Goal: Task Accomplishment & Management: Manage account settings

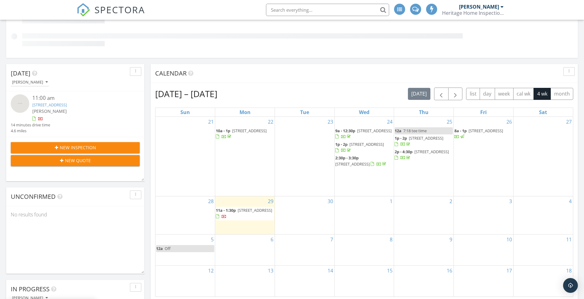
scroll to position [123, 0]
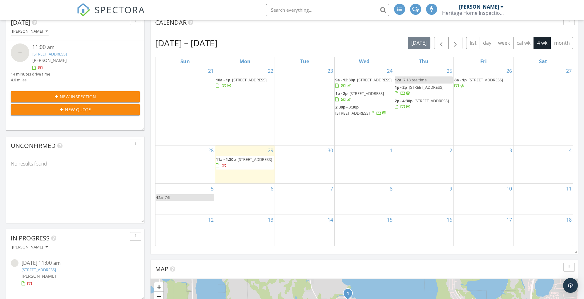
click at [219, 166] on div at bounding box center [217, 166] width 3 height 4
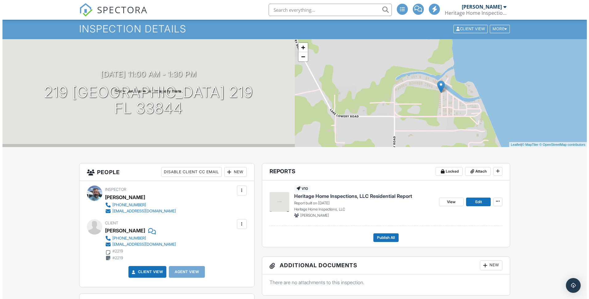
scroll to position [14, 0]
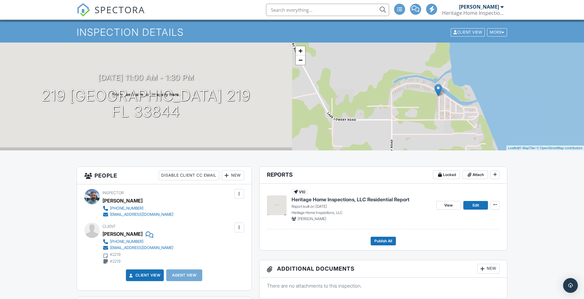
click at [239, 227] on div at bounding box center [239, 227] width 6 height 6
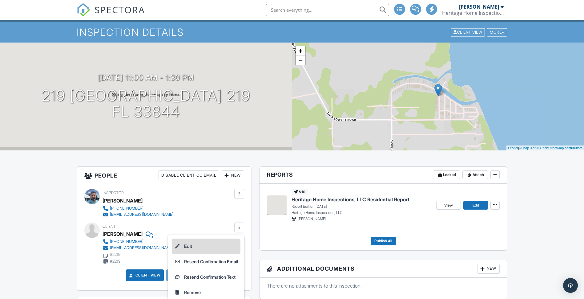
click at [189, 244] on li "Edit" at bounding box center [206, 245] width 69 height 15
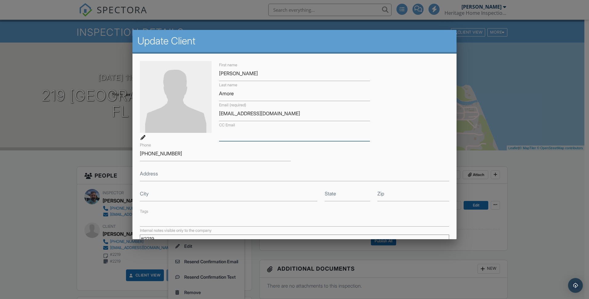
click at [249, 134] on input "CC Email" at bounding box center [294, 133] width 151 height 15
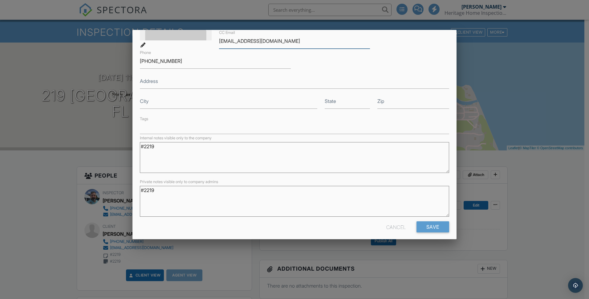
scroll to position [98, 0]
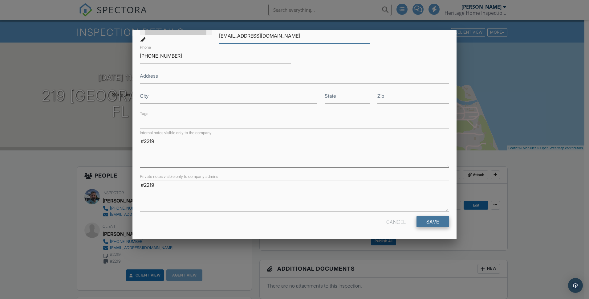
type input "[EMAIL_ADDRESS][DOMAIN_NAME]"
click at [429, 221] on input "Save" at bounding box center [433, 221] width 33 height 11
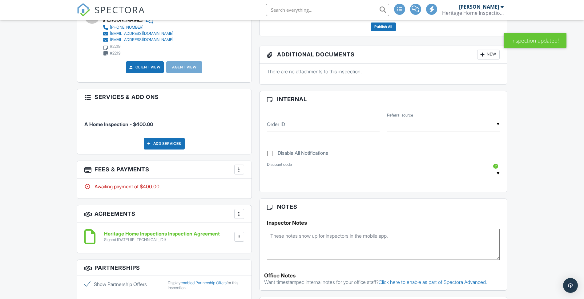
scroll to position [216, 0]
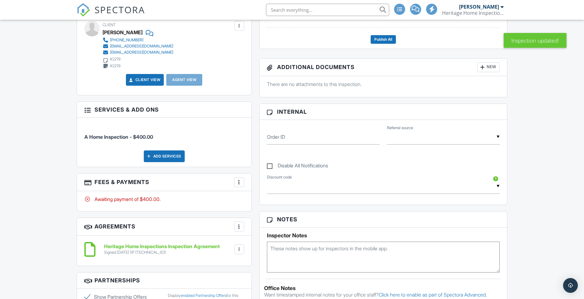
click at [241, 180] on div at bounding box center [239, 182] width 6 height 6
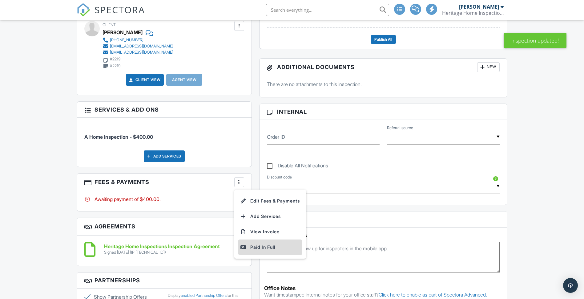
click at [268, 246] on div "Paid In Full" at bounding box center [270, 246] width 59 height 7
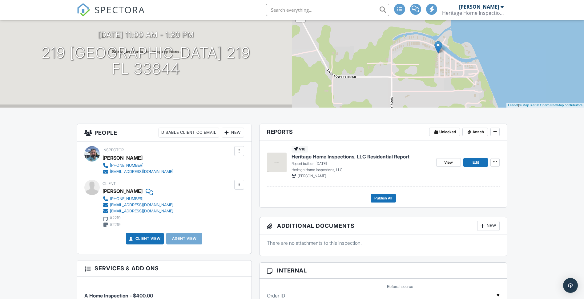
scroll to position [14, 0]
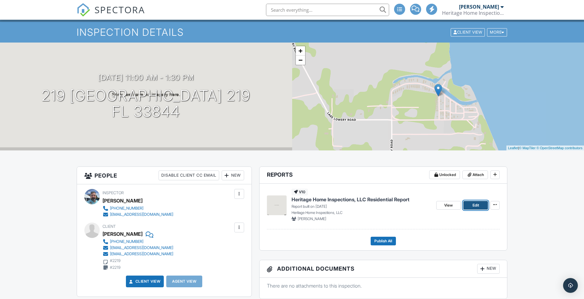
click at [477, 205] on span "Edit" at bounding box center [476, 205] width 6 height 6
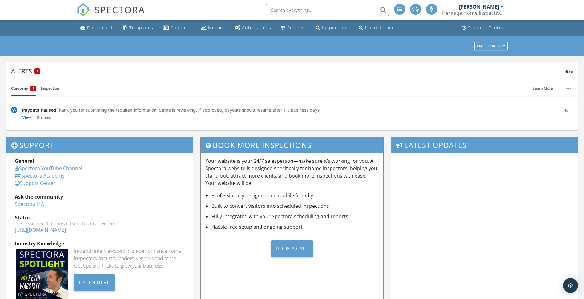
click at [25, 119] on link "View" at bounding box center [26, 117] width 9 height 6
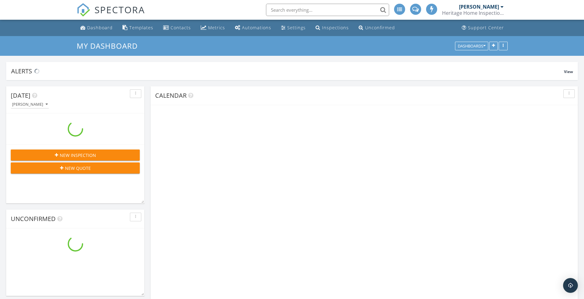
scroll to position [586, 594]
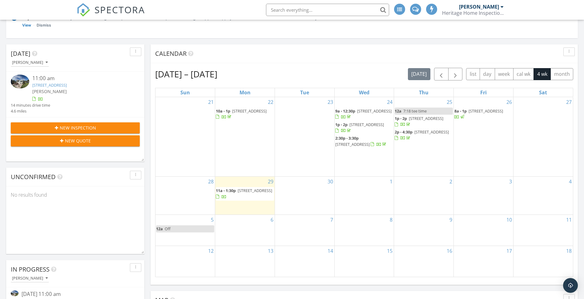
scroll to position [123, 0]
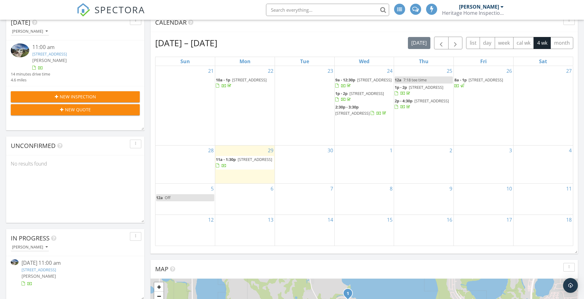
click at [255, 160] on span "219 oak harbor 219 33844" at bounding box center [255, 159] width 35 height 6
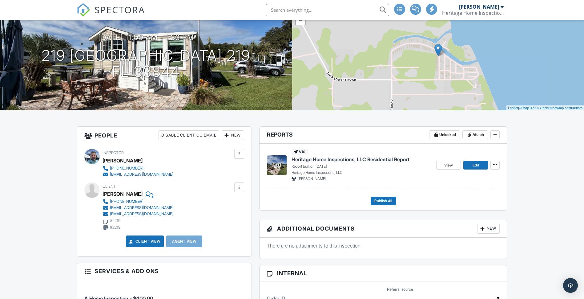
scroll to position [62, 0]
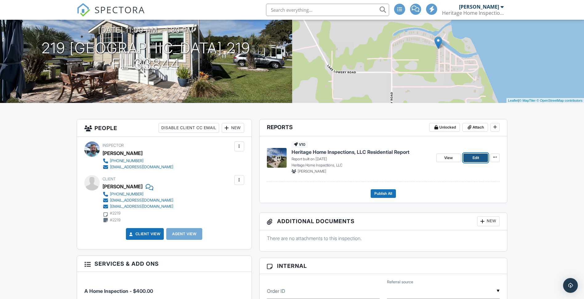
click at [470, 156] on link "Edit" at bounding box center [476, 157] width 25 height 9
